Goal: Task Accomplishment & Management: Complete application form

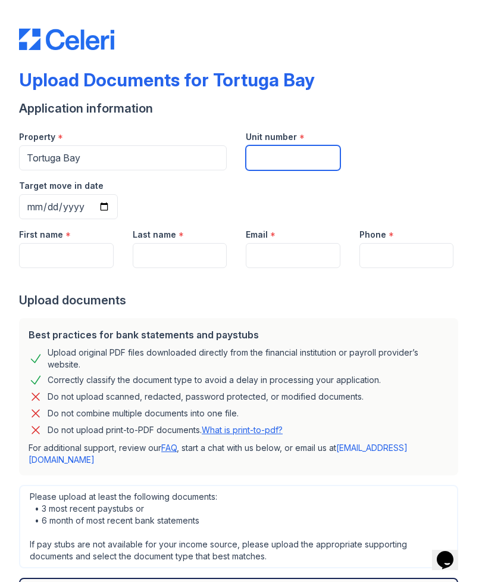
click at [317, 166] on input "Unit number" at bounding box center [293, 157] width 95 height 25
click at [304, 164] on input "Unit number" at bounding box center [293, 157] width 95 height 25
type input "8-205"
click at [118, 194] on input "Target move in date" at bounding box center [68, 206] width 99 height 25
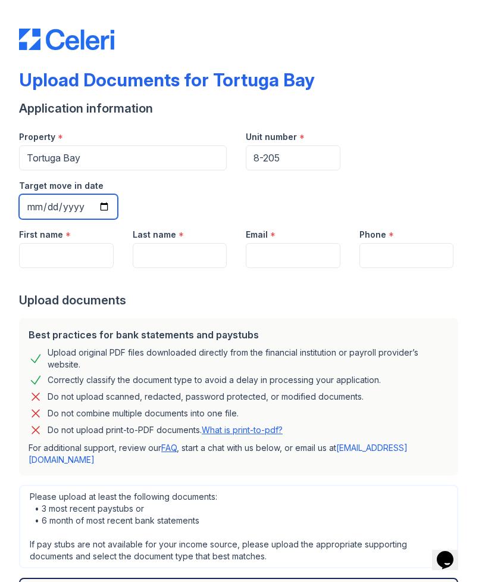
type input "[DATE]"
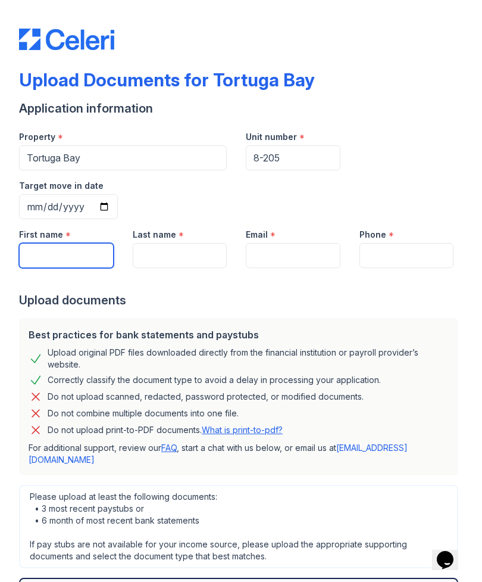
click at [80, 243] on input "First name" at bounding box center [66, 255] width 95 height 25
type input "Janaye"
click at [198, 268] on div at bounding box center [241, 280] width 444 height 24
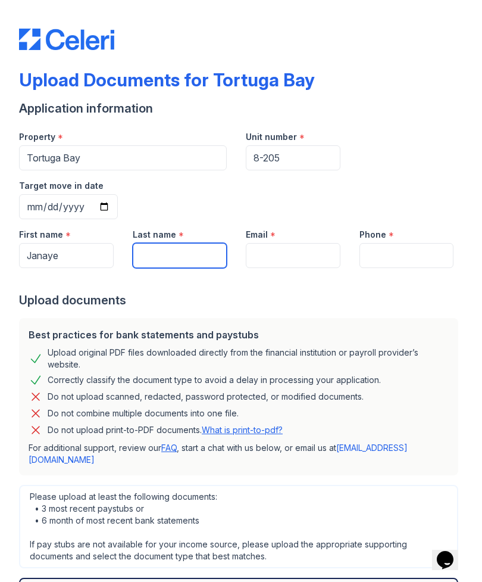
click at [201, 243] on input "Last name" at bounding box center [180, 255] width 95 height 25
type input "[PERSON_NAME]"
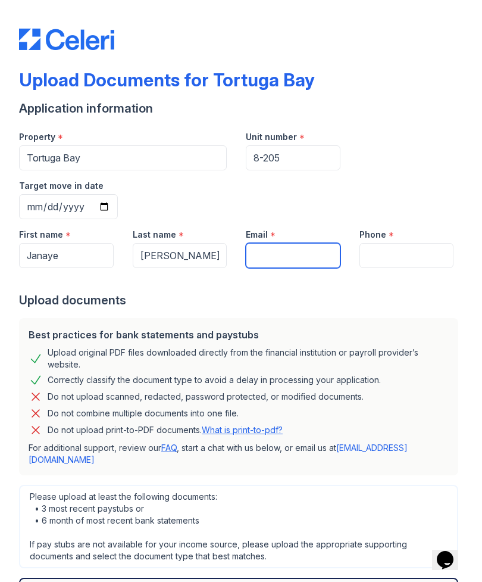
click at [301, 243] on input "Email" at bounding box center [293, 255] width 95 height 25
type input "[EMAIL_ADDRESS][DOMAIN_NAME]"
click at [422, 243] on input "Phone" at bounding box center [407, 255] width 95 height 25
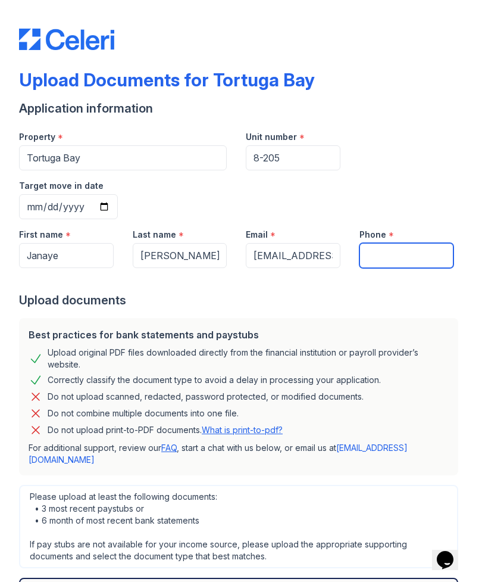
type input "9147514388"
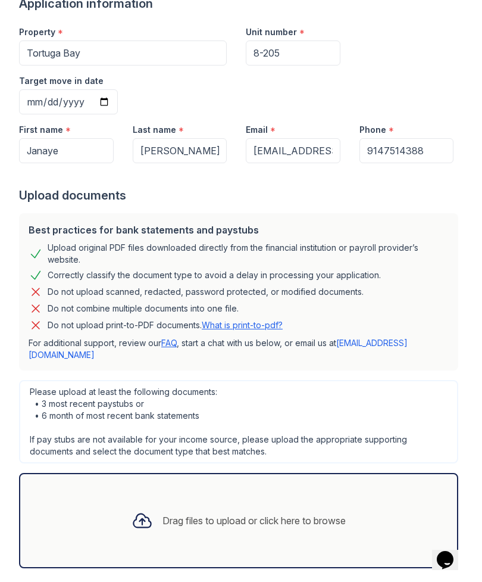
scroll to position [104, 0]
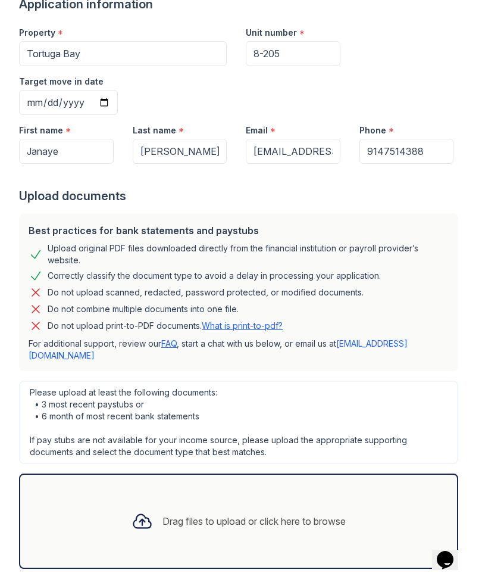
click at [224, 501] on div "Drag files to upload or click here to browse" at bounding box center [238, 521] width 233 height 40
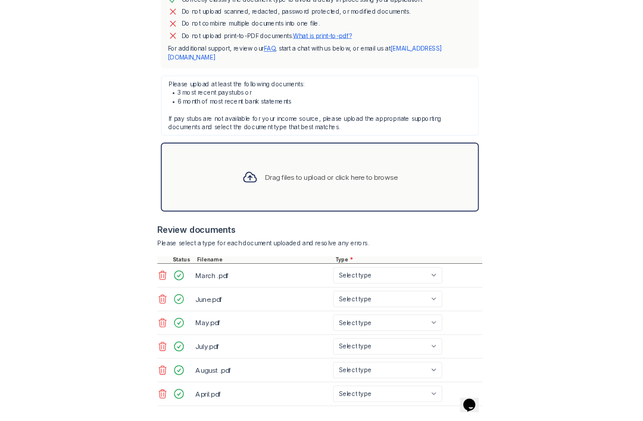
scroll to position [380, 0]
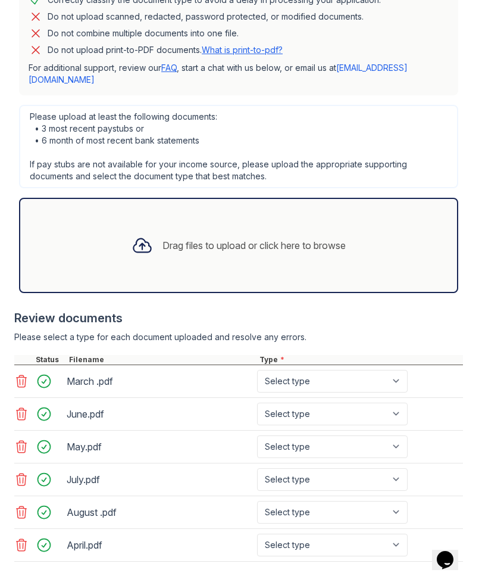
click at [379, 370] on select "Select type Paystub Bank Statement Offer Letter Tax Documents Benefit Award Let…" at bounding box center [332, 381] width 151 height 23
select select "bank_statement"
click at [332, 402] on select "Select type Paystub Bank Statement Offer Letter Tax Documents Benefit Award Let…" at bounding box center [332, 413] width 151 height 23
click at [313, 402] on select "Select type Paystub Bank Statement Offer Letter Tax Documents Benefit Award Let…" at bounding box center [332, 413] width 151 height 23
select select "bank_statement"
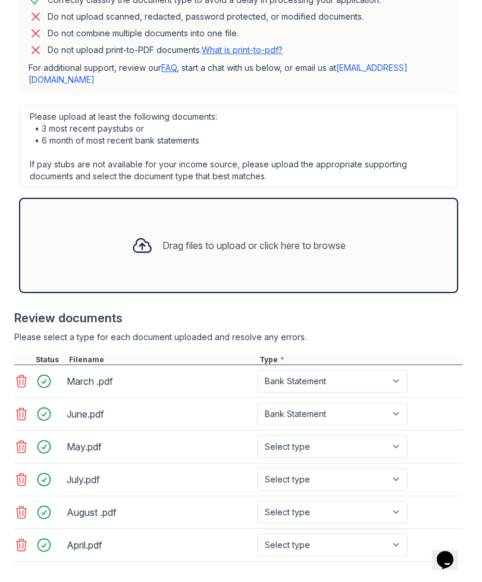
click at [321, 435] on select "Select type Paystub Bank Statement Offer Letter Tax Documents Benefit Award Let…" at bounding box center [332, 446] width 151 height 23
select select "bank_statement"
click at [301, 468] on select "Select type Paystub Bank Statement Offer Letter Tax Documents Benefit Award Let…" at bounding box center [332, 479] width 151 height 23
click at [296, 468] on select "Select type Paystub Bank Statement Offer Letter Tax Documents Benefit Award Let…" at bounding box center [332, 479] width 151 height 23
select select "bank_statement"
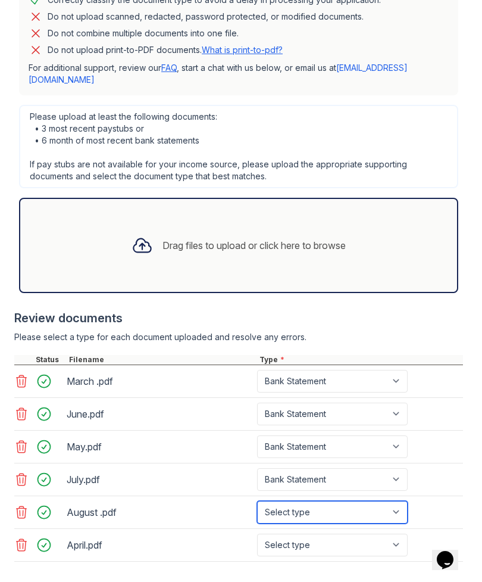
click at [302, 501] on select "Select type Paystub Bank Statement Offer Letter Tax Documents Benefit Award Let…" at bounding box center [332, 512] width 151 height 23
click at [296, 501] on select "Select type Paystub Bank Statement Offer Letter Tax Documents Benefit Award Let…" at bounding box center [332, 512] width 151 height 23
select select "bank_statement"
click at [319, 533] on select "Select type Paystub Bank Statement Offer Letter Tax Documents Benefit Award Let…" at bounding box center [332, 544] width 151 height 23
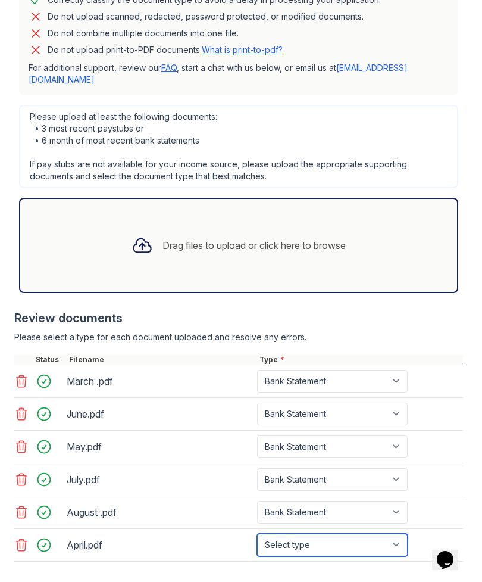
select select "bank_statement"
